Goal: Task Accomplishment & Management: Use online tool/utility

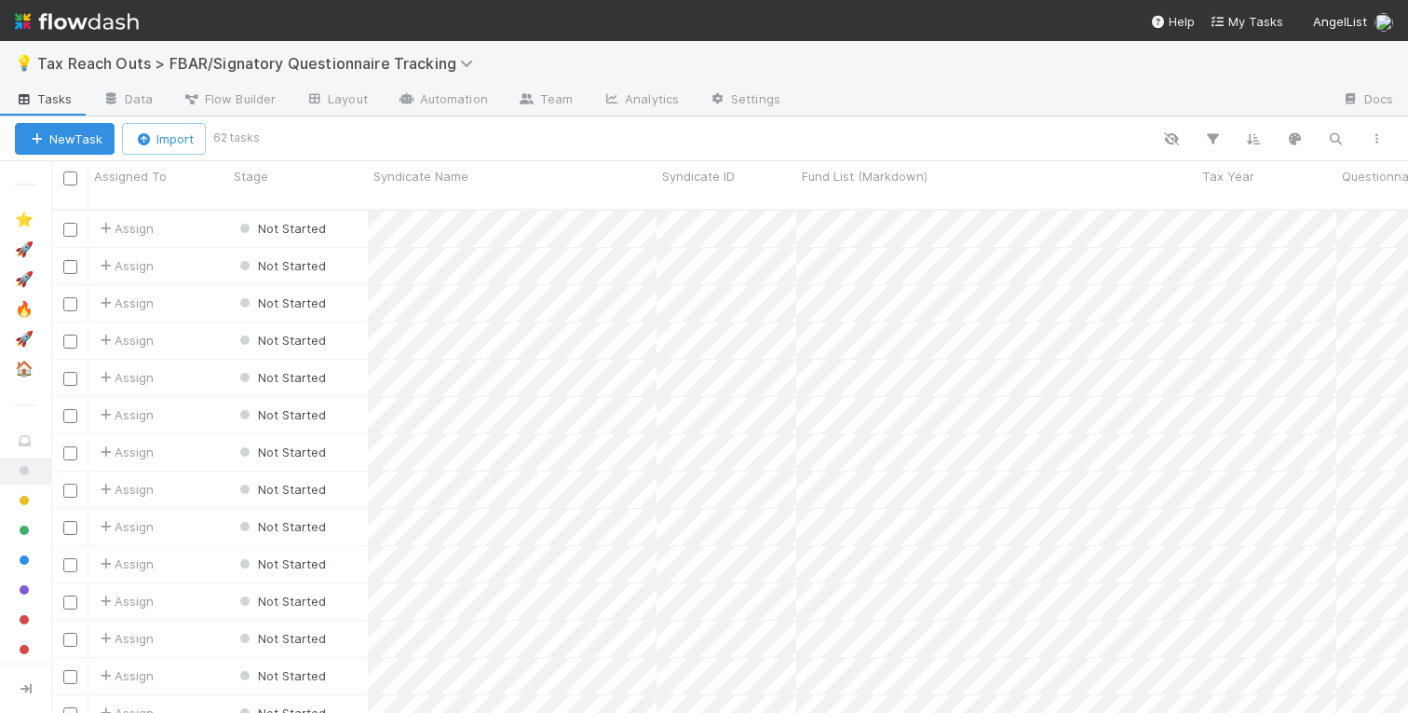
scroll to position [518, 1357]
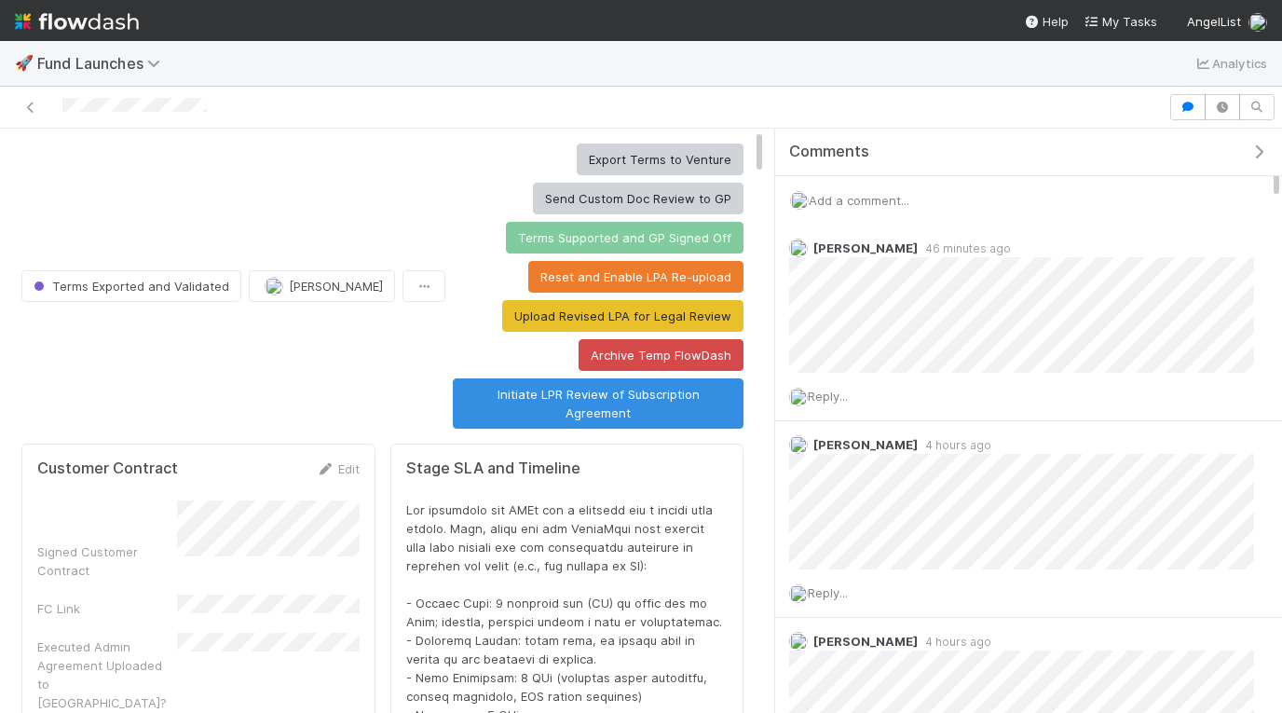
click at [1260, 152] on icon "button" at bounding box center [1258, 151] width 19 height 15
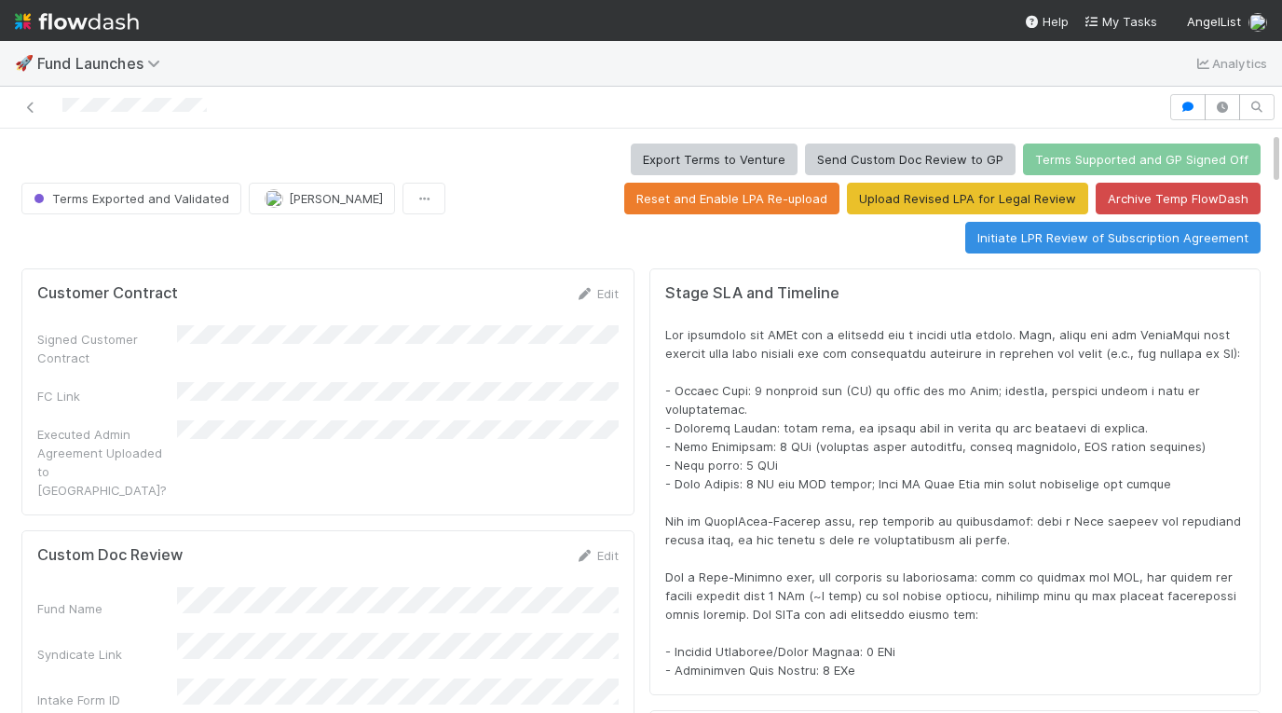
scroll to position [69, 0]
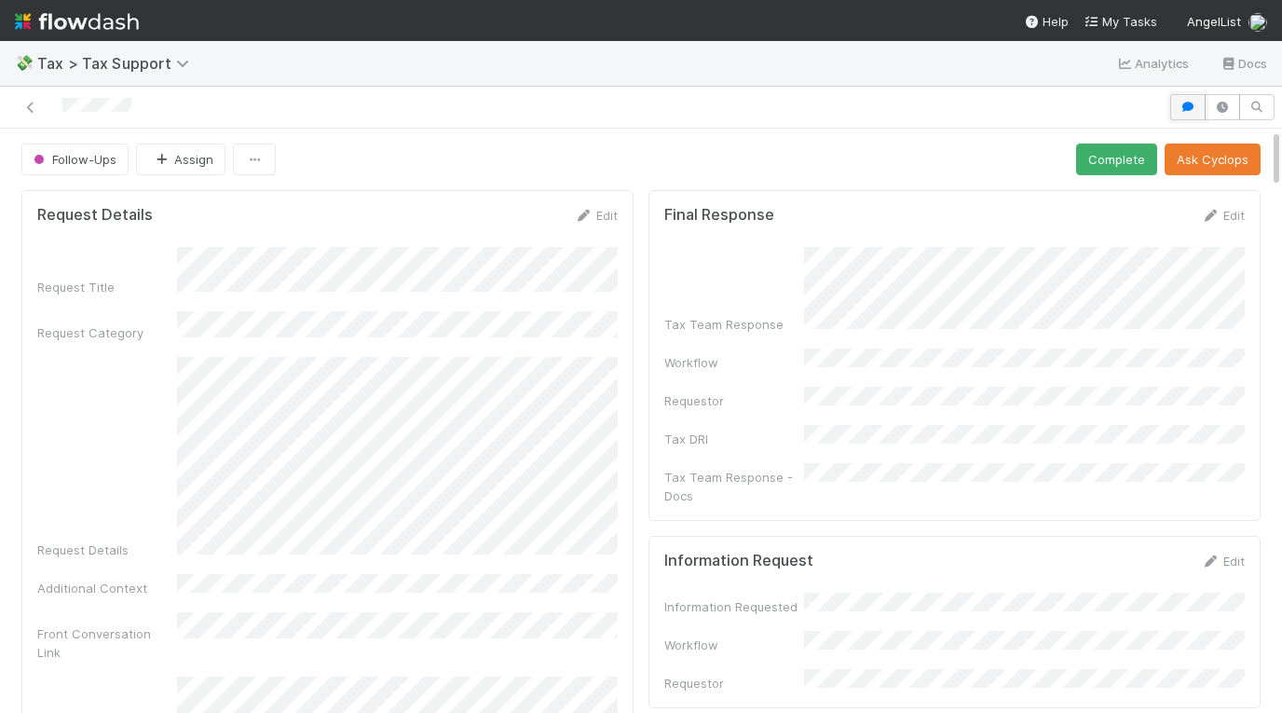
click at [1192, 111] on icon "button" at bounding box center [1187, 107] width 19 height 11
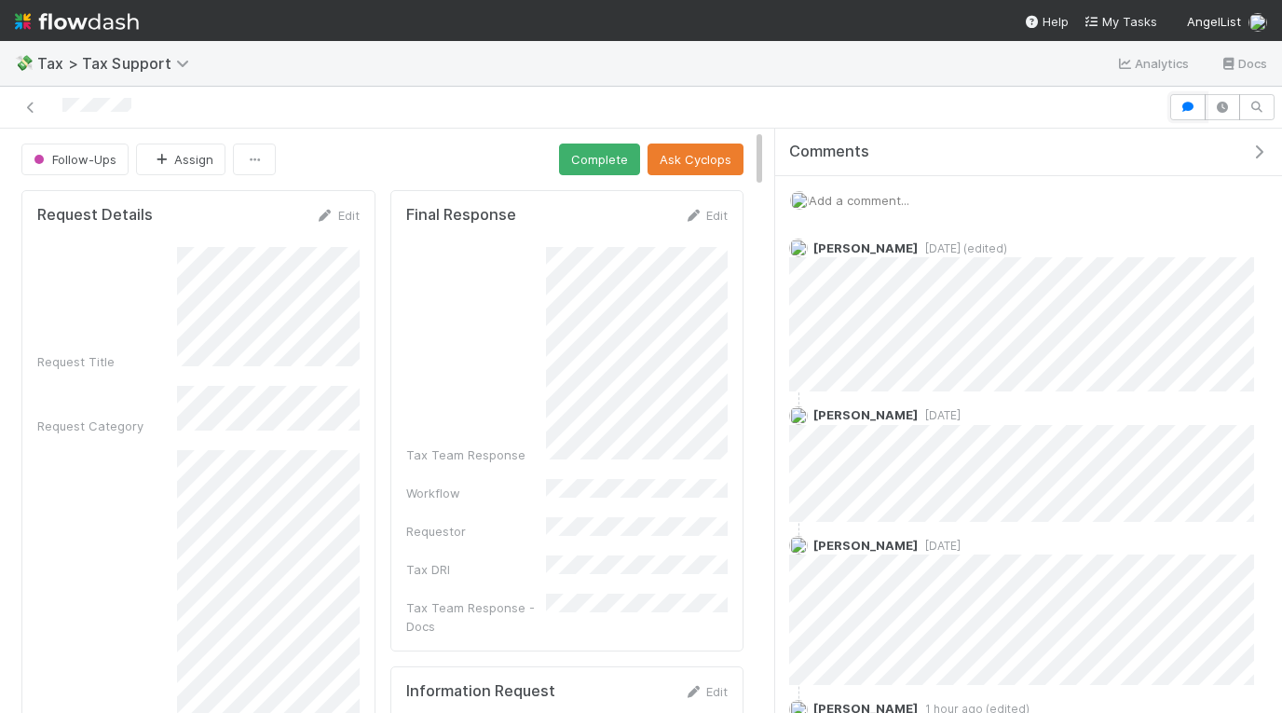
scroll to position [403, 0]
